Goal: Contribute content: Contribute content

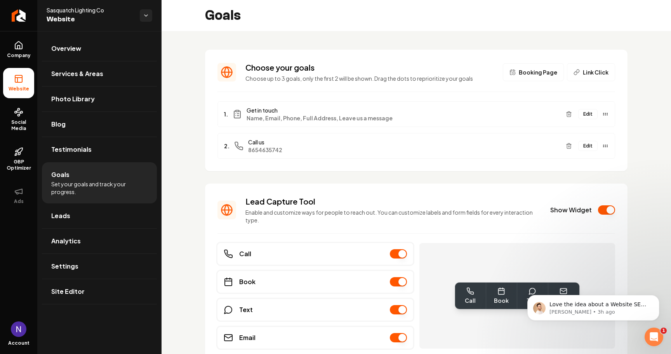
scroll to position [38, 0]
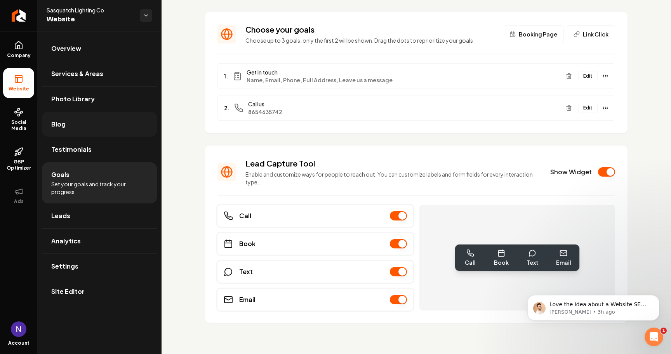
click at [72, 118] on link "Blog" at bounding box center [99, 124] width 115 height 25
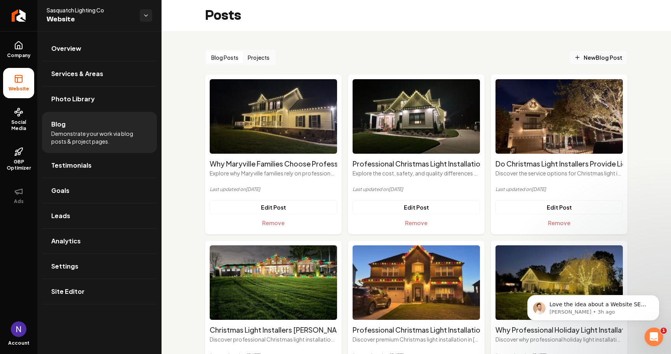
click at [599, 57] on span "New Blog Post" at bounding box center [598, 58] width 48 height 8
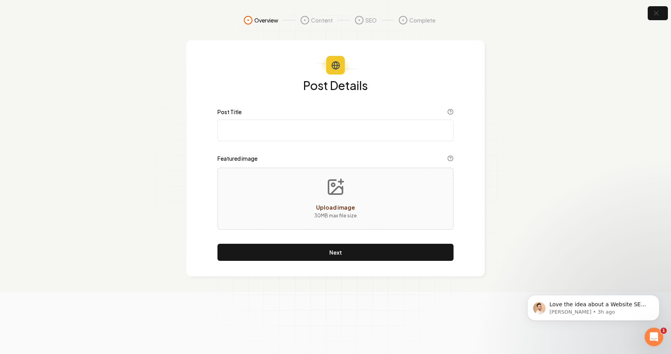
click at [383, 129] on input "Post Title" at bounding box center [336, 131] width 236 height 22
paste input "Professional Holiday Lighting [PERSON_NAME] [US_STATE]: Neighborhood Christmas …"
type input "Professional Holiday Lighting [PERSON_NAME] [US_STATE]: Neighborhood Christmas …"
click at [303, 214] on div "Upload image 30 MB max file size" at bounding box center [336, 199] width 236 height 62
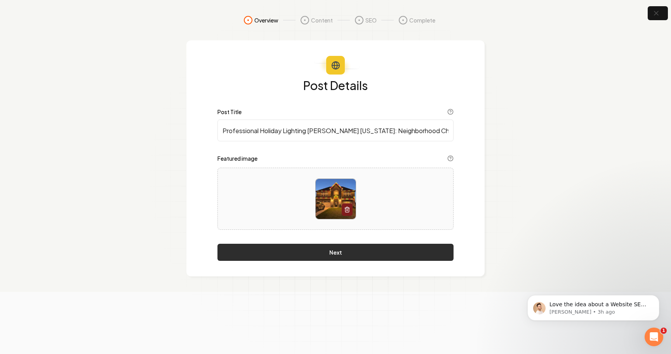
click at [324, 258] on button "Next" at bounding box center [336, 252] width 236 height 17
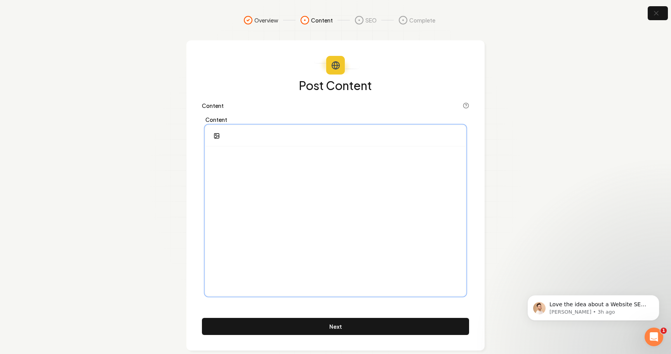
click at [295, 196] on div at bounding box center [335, 220] width 259 height 149
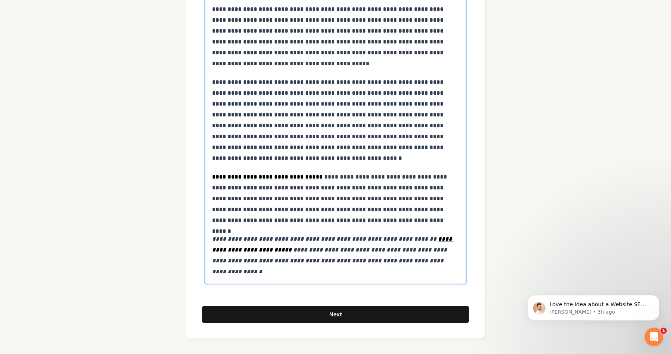
scroll to position [3826, 0]
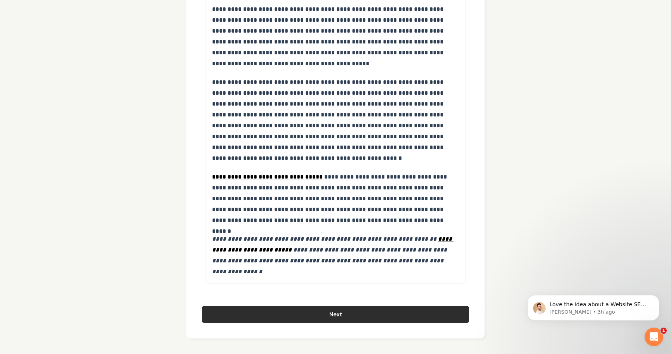
click at [303, 313] on button "Next" at bounding box center [335, 314] width 267 height 17
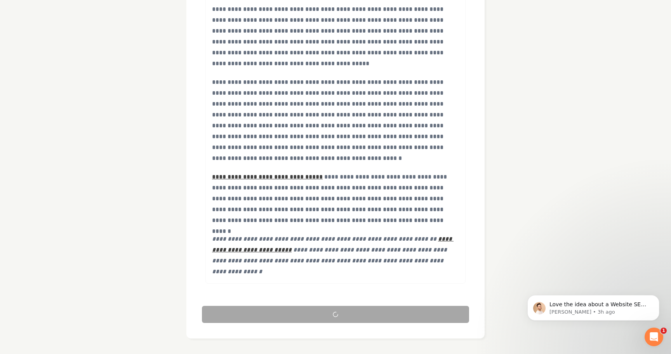
scroll to position [8, 0]
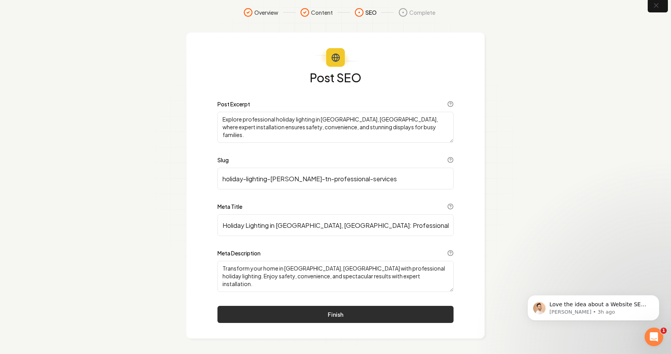
click at [265, 312] on button "Finish" at bounding box center [336, 314] width 236 height 17
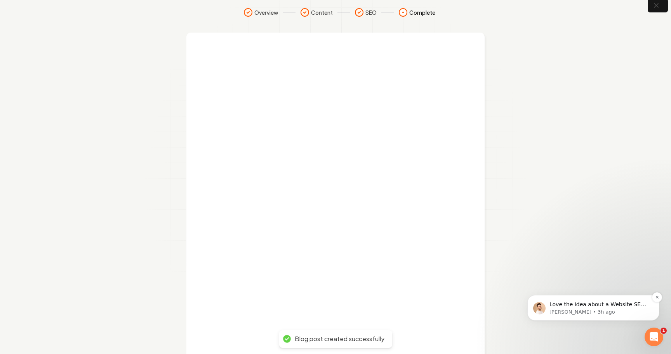
click at [585, 313] on p "[PERSON_NAME] • 3h ago" at bounding box center [600, 312] width 100 height 7
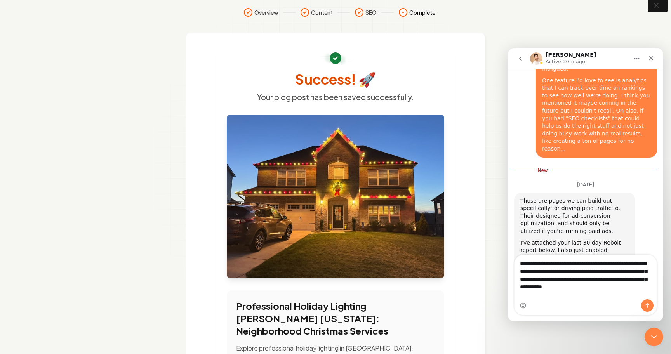
scroll to position [1476, 0]
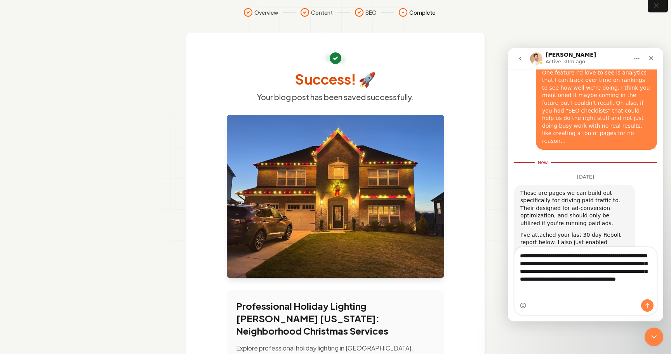
type textarea "**********"
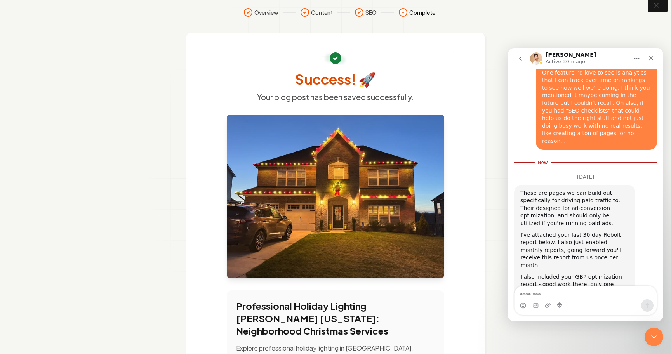
scroll to position [1494, 0]
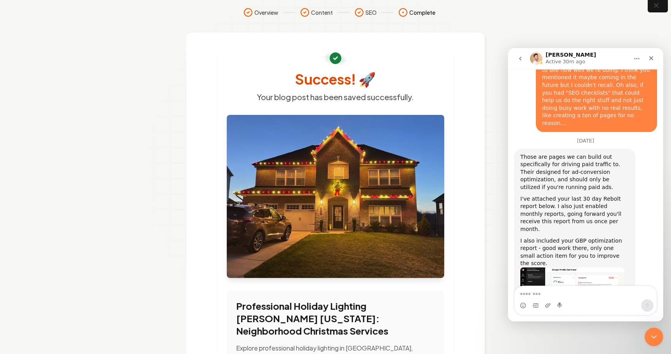
drag, startPoint x: 308, startPoint y: 228, endPoint x: 250, endPoint y: 258, distance: 65.7
click at [250, 258] on div at bounding box center [336, 196] width 218 height 163
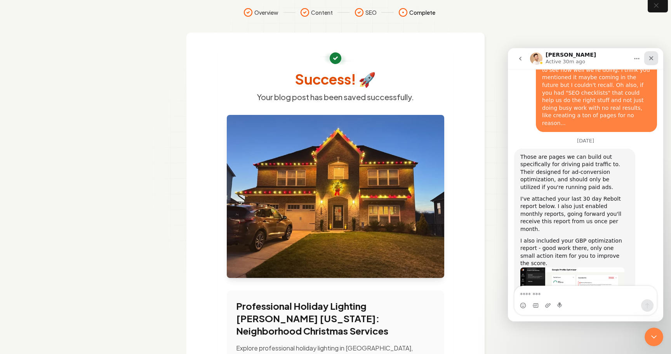
click at [653, 62] on div "Close" at bounding box center [651, 58] width 14 height 14
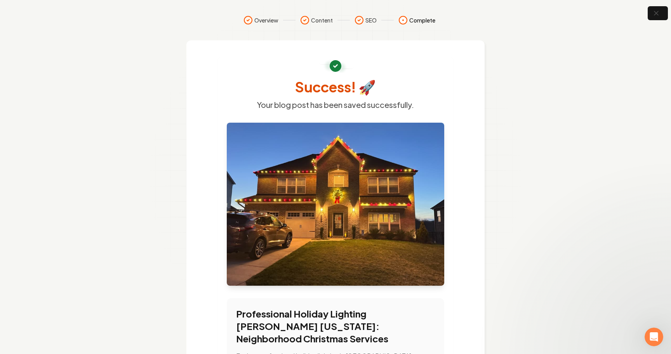
scroll to position [8, 0]
